Goal: Transaction & Acquisition: Purchase product/service

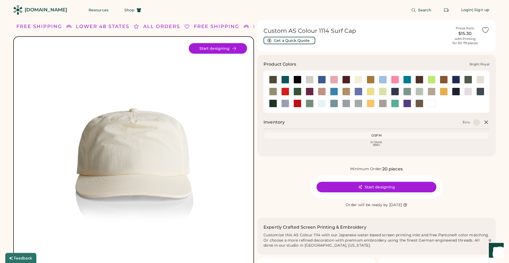
click at [322, 78] on div at bounding box center [322, 80] width 8 height 8
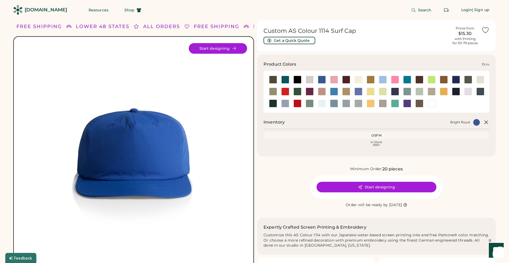
click at [481, 80] on div at bounding box center [480, 80] width 8 height 8
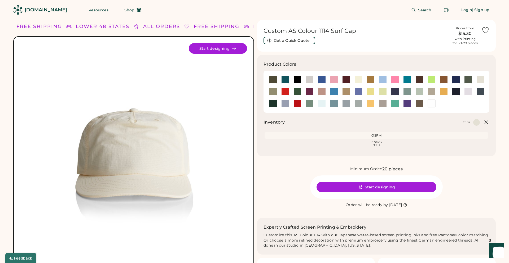
click at [138, 170] on img at bounding box center [133, 156] width 227 height 227
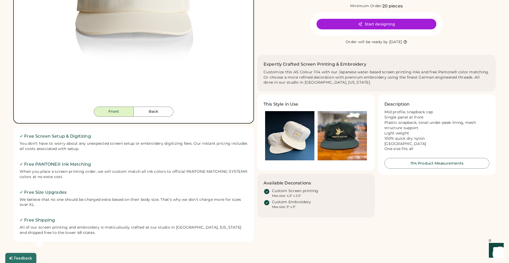
scroll to position [125, 0]
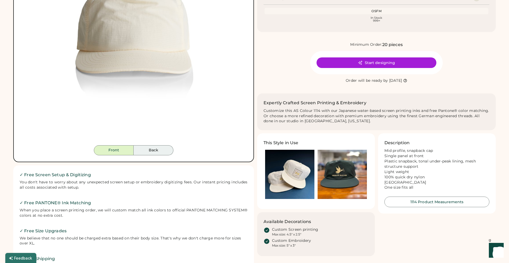
click at [153, 150] on button "Back" at bounding box center [154, 150] width 40 height 10
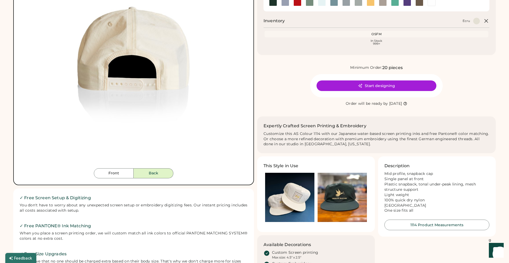
scroll to position [73, 0]
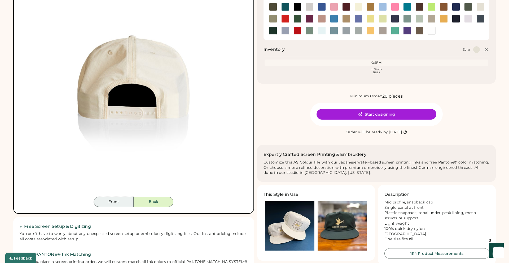
click at [125, 206] on button "Front" at bounding box center [114, 202] width 40 height 10
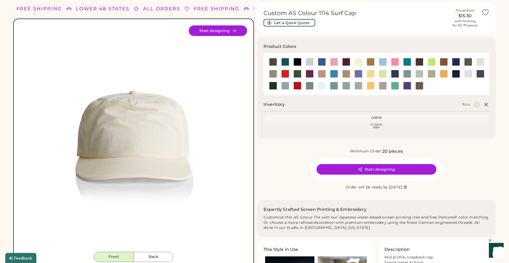
scroll to position [12, 0]
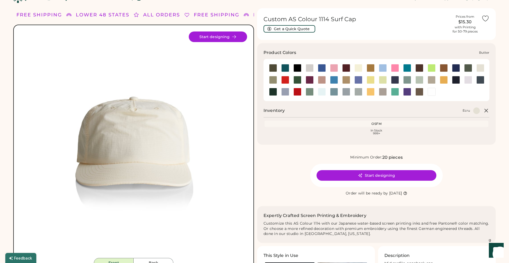
click at [360, 69] on div at bounding box center [358, 68] width 8 height 8
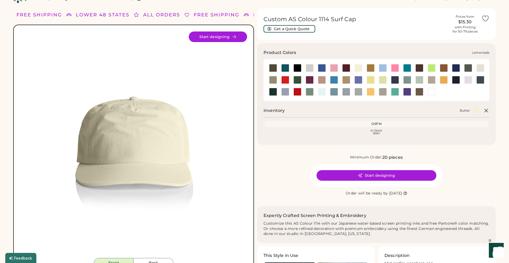
click at [370, 80] on div at bounding box center [370, 80] width 8 height 8
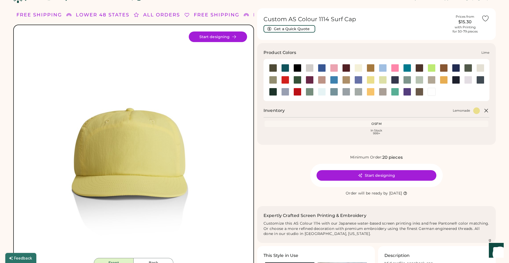
click at [380, 81] on div at bounding box center [383, 80] width 8 height 8
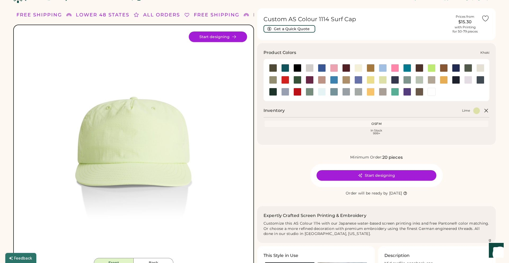
click at [344, 79] on div at bounding box center [346, 80] width 8 height 8
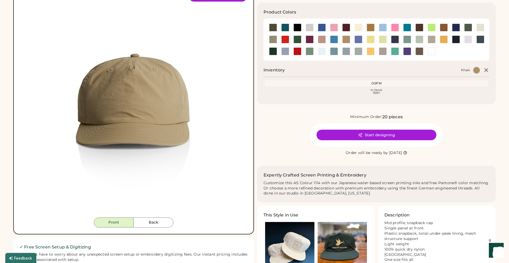
scroll to position [51, 0]
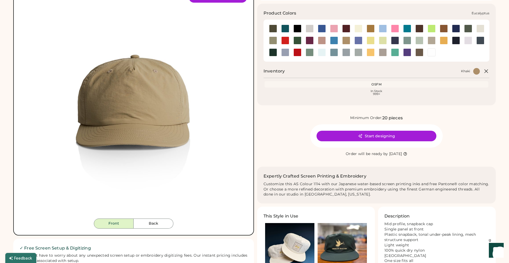
click at [273, 39] on div at bounding box center [273, 41] width 8 height 8
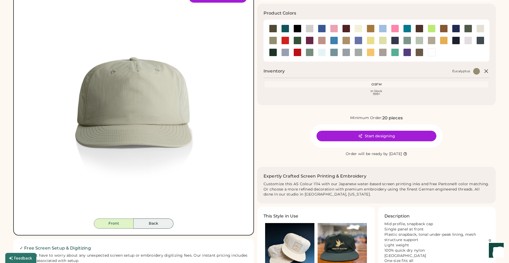
click at [157, 228] on button "Back" at bounding box center [154, 224] width 40 height 10
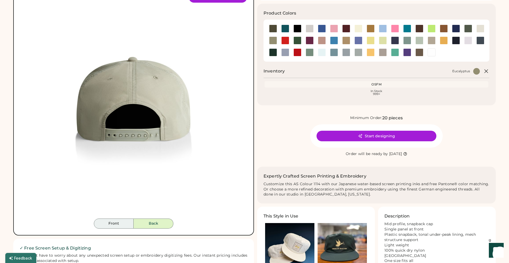
click at [126, 225] on button "Front" at bounding box center [114, 224] width 40 height 10
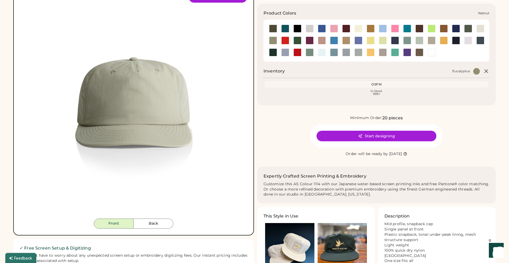
click at [418, 54] on div at bounding box center [419, 52] width 8 height 8
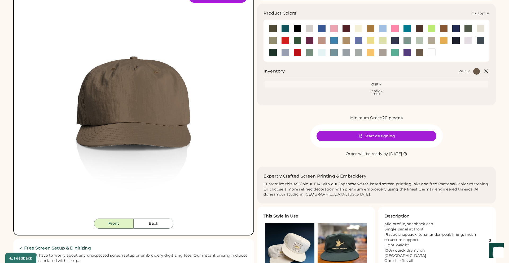
click at [272, 38] on div at bounding box center [273, 41] width 8 height 8
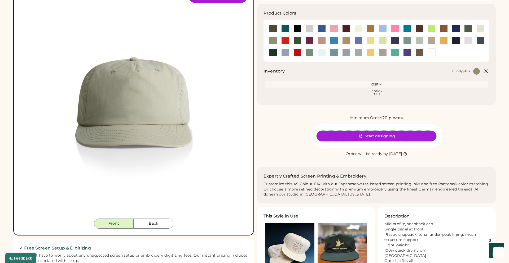
click at [357, 139] on button "Start designing" at bounding box center [376, 136] width 120 height 11
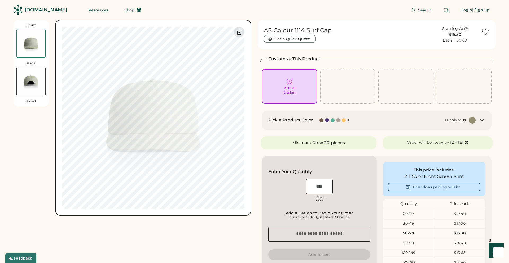
click at [292, 85] on div "Add A Design" at bounding box center [289, 86] width 48 height 17
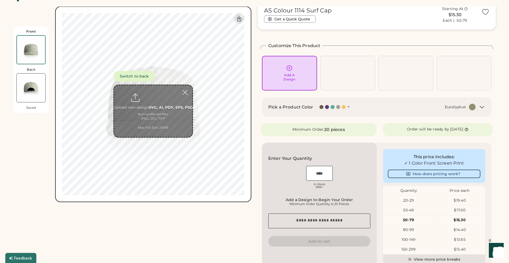
scroll to position [20, 0]
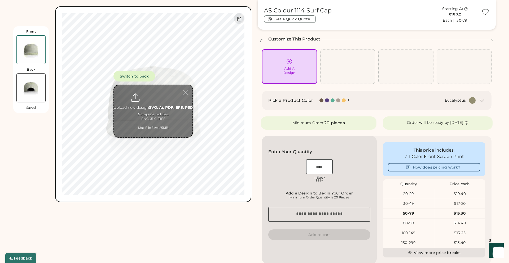
click at [143, 111] on input "file" at bounding box center [153, 111] width 78 height 52
click at [152, 99] on input "file" at bounding box center [153, 111] width 78 height 52
type input "**********"
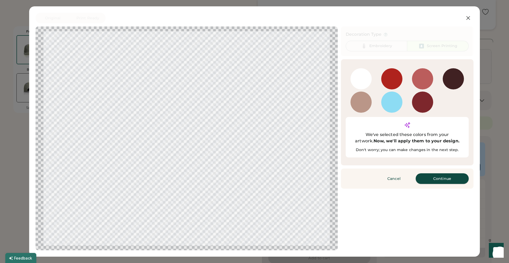
click at [440, 174] on button "Continue" at bounding box center [441, 179] width 53 height 11
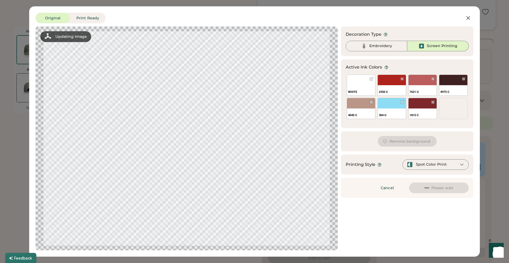
click at [437, 171] on div "Printing Style Spot Color Print" at bounding box center [407, 165] width 132 height 20
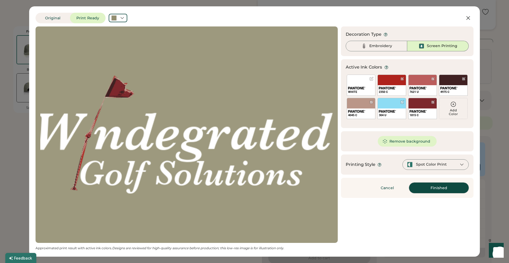
click at [423, 189] on button "Finished" at bounding box center [439, 188] width 60 height 11
click at [443, 164] on div "Spot Color Print" at bounding box center [431, 164] width 31 height 5
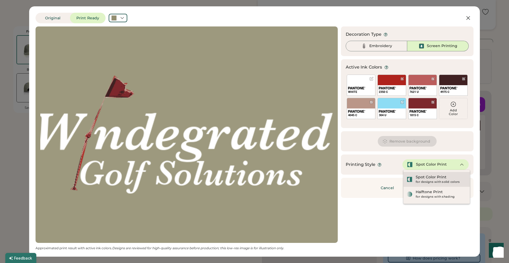
type input "****"
click at [438, 176] on div "Spot Color Print" at bounding box center [430, 177] width 31 height 5
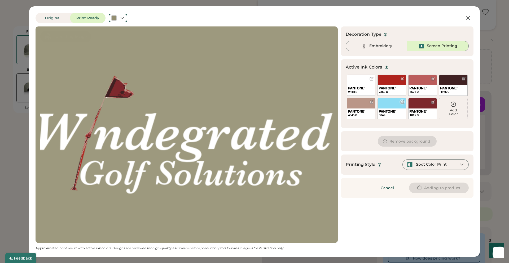
type input "****"
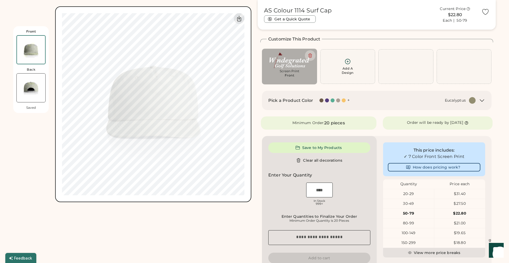
type input "****"
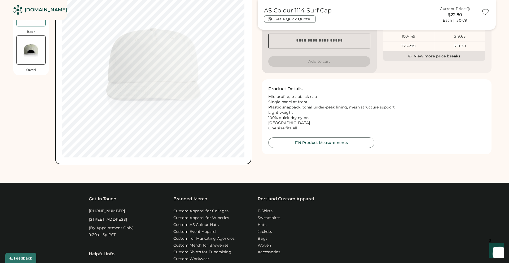
scroll to position [234, 0]
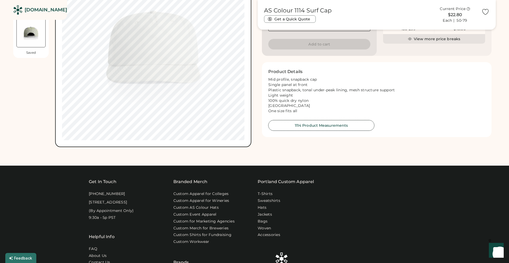
click at [312, 128] on button "1114 Product Measurements" at bounding box center [321, 125] width 106 height 11
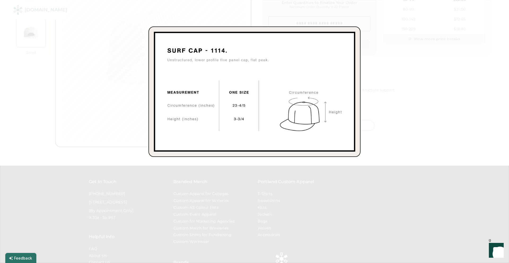
click at [442, 33] on div at bounding box center [254, 131] width 509 height 263
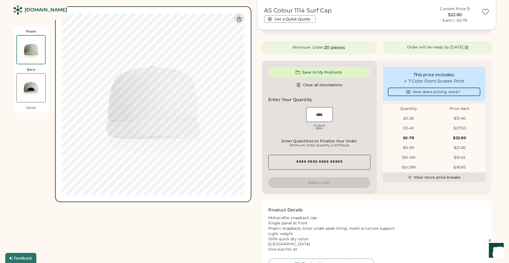
scroll to position [95, 0]
